Goal: Information Seeking & Learning: Learn about a topic

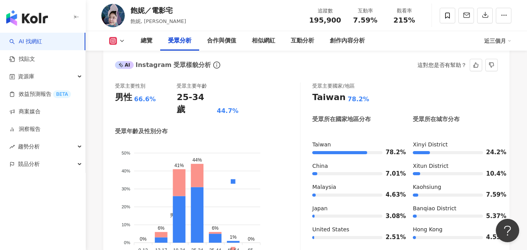
scroll to position [698, 0]
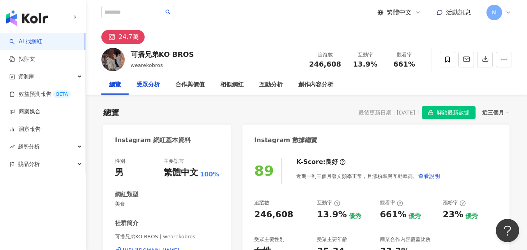
click at [148, 89] on div "受眾分析" at bounding box center [147, 84] width 23 height 9
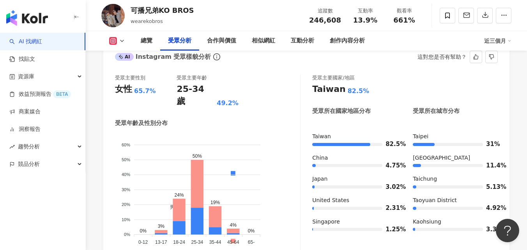
scroll to position [702, 0]
